Goal: Information Seeking & Learning: Learn about a topic

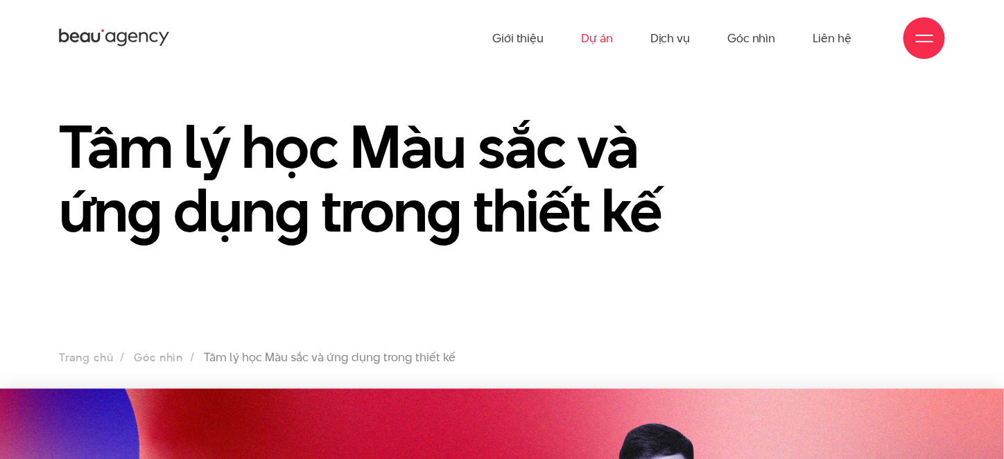
click at [592, 40] on link "Dự án" at bounding box center [597, 38] width 32 height 76
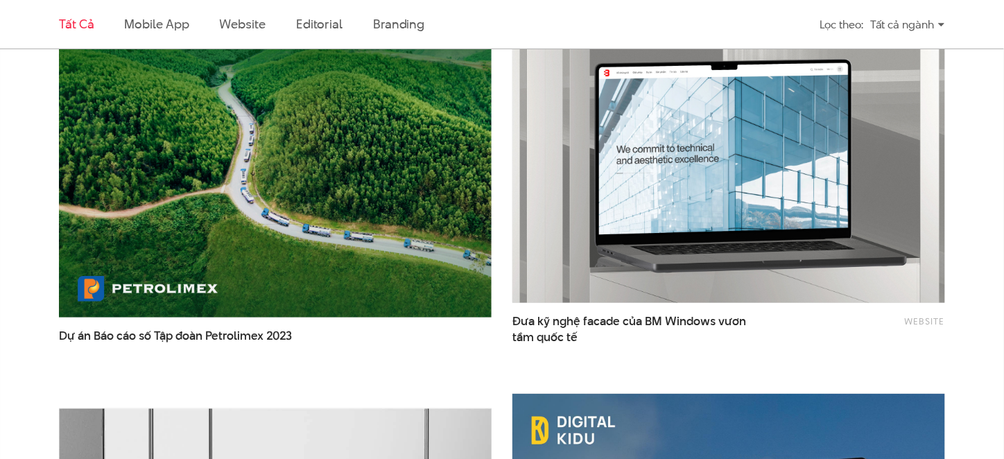
scroll to position [2025, 0]
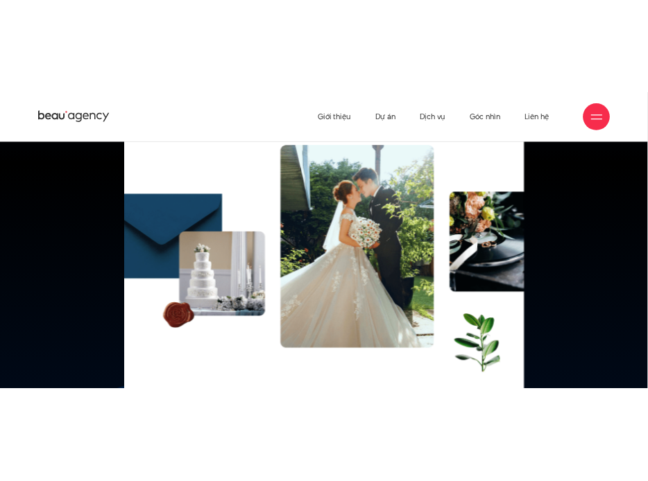
scroll to position [11449, 0]
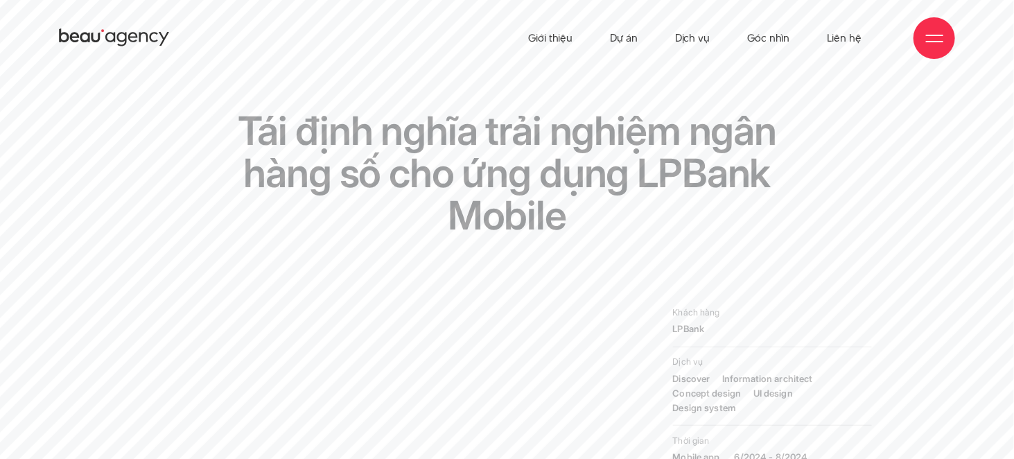
drag, startPoint x: 1014, startPoint y: 35, endPoint x: 1014, endPoint y: 26, distance: 9.7
drag, startPoint x: 1014, startPoint y: 26, endPoint x: 1014, endPoint y: 35, distance: 9.7
click at [1003, 35] on div "Giới thiệu Dự án Dịch vụ Góc nhìn Liên hệ" at bounding box center [507, 38] width 1014 height 76
drag, startPoint x: 1011, startPoint y: 6, endPoint x: 1011, endPoint y: 13, distance: 7.6
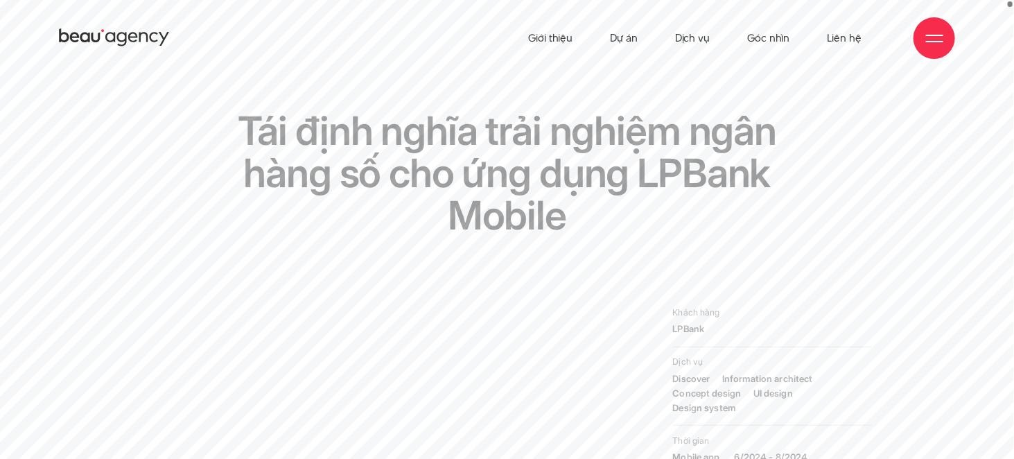
click at [1003, 13] on div "Giới thiệu Dự án Dịch vụ Góc nhìn Liên hệ" at bounding box center [507, 38] width 1014 height 76
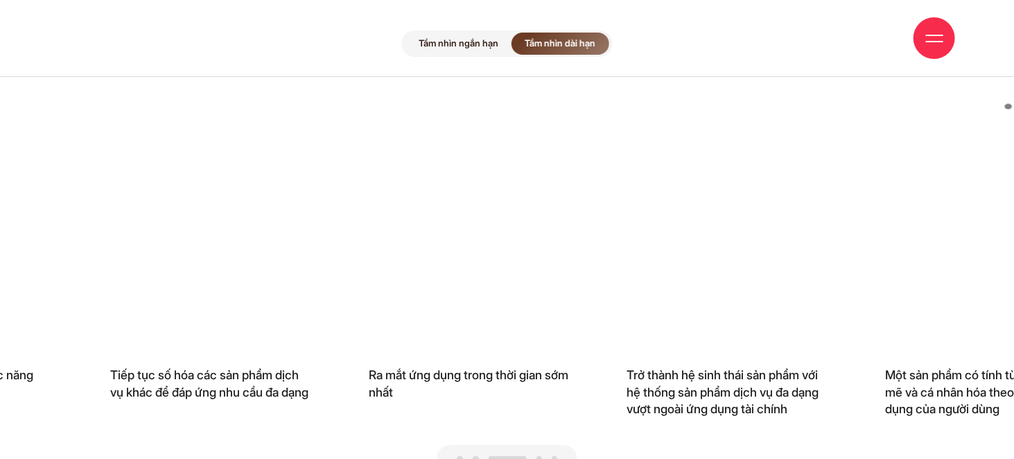
drag, startPoint x: 1010, startPoint y: 86, endPoint x: 1009, endPoint y: 104, distance: 18.1
click at [1003, 104] on span at bounding box center [1008, 107] width 7 height 6
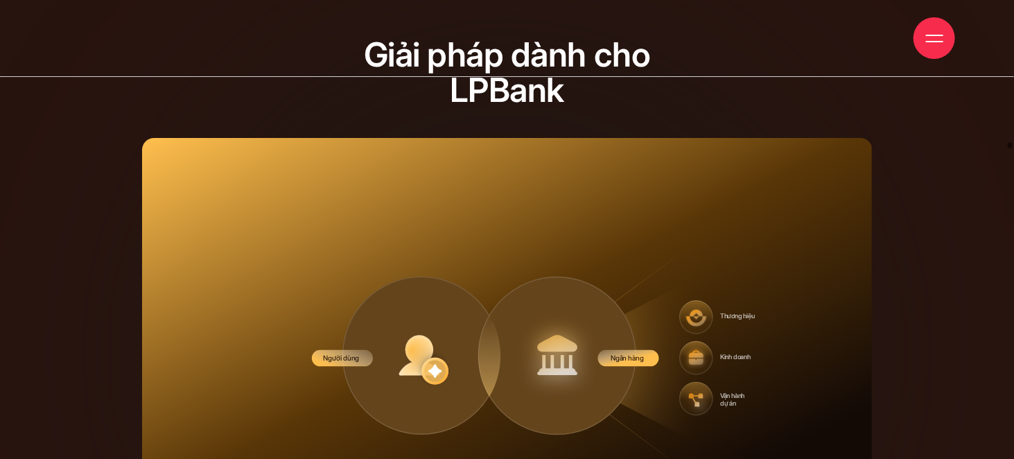
drag, startPoint x: 899, startPoint y: 139, endPoint x: 896, endPoint y: 63, distance: 75.6
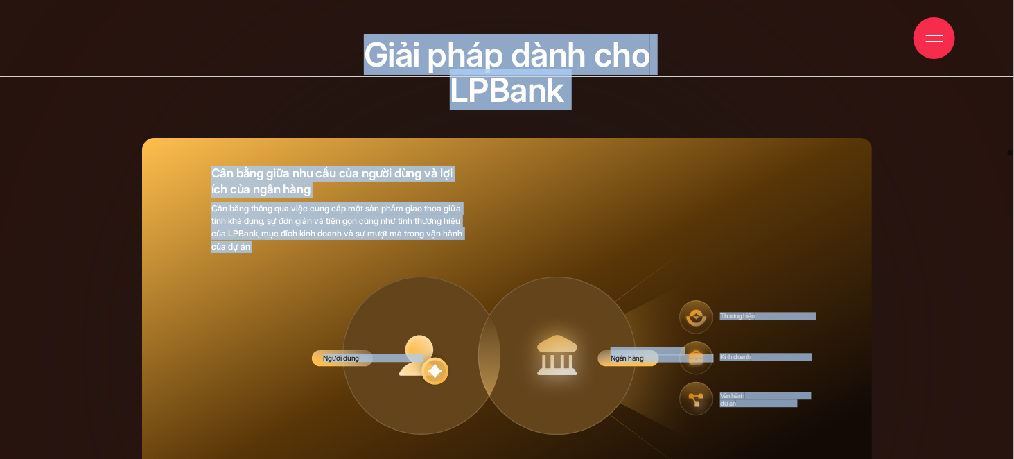
click at [1000, 284] on section "Giải pháp dành cho LPBank Giải pháp dành cho LPBank Cân bằng giữa nhu cầu của n…" at bounding box center [507, 102] width 1014 height 5321
